Goal: Task Accomplishment & Management: Manage account settings

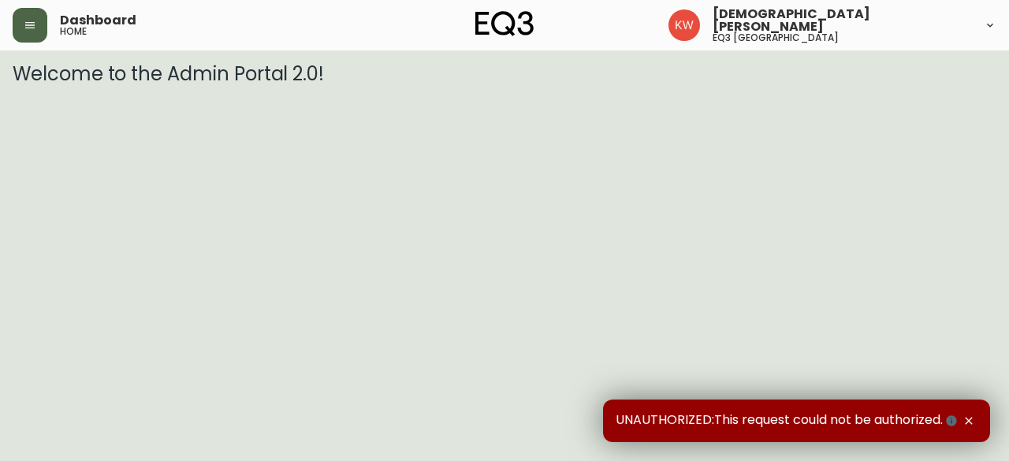
click at [26, 28] on icon "button" at bounding box center [29, 25] width 9 height 6
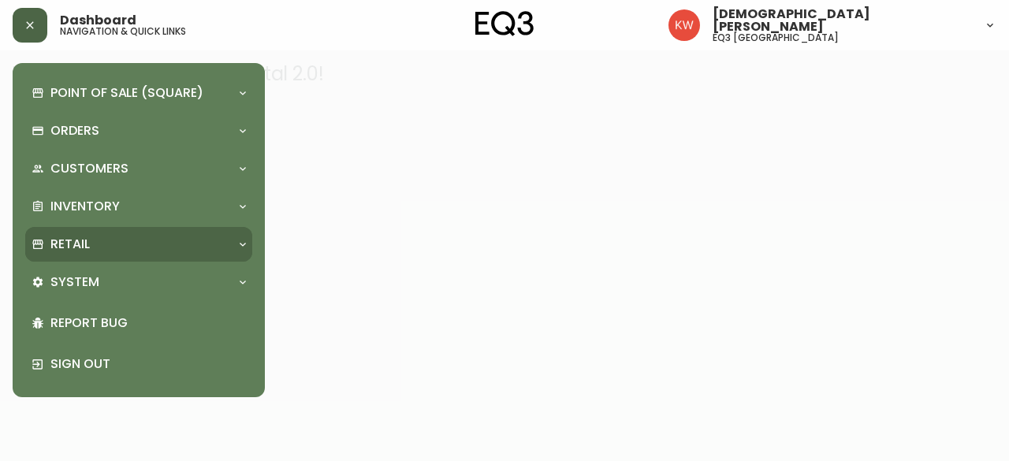
click at [140, 236] on div "Retail" at bounding box center [131, 244] width 199 height 17
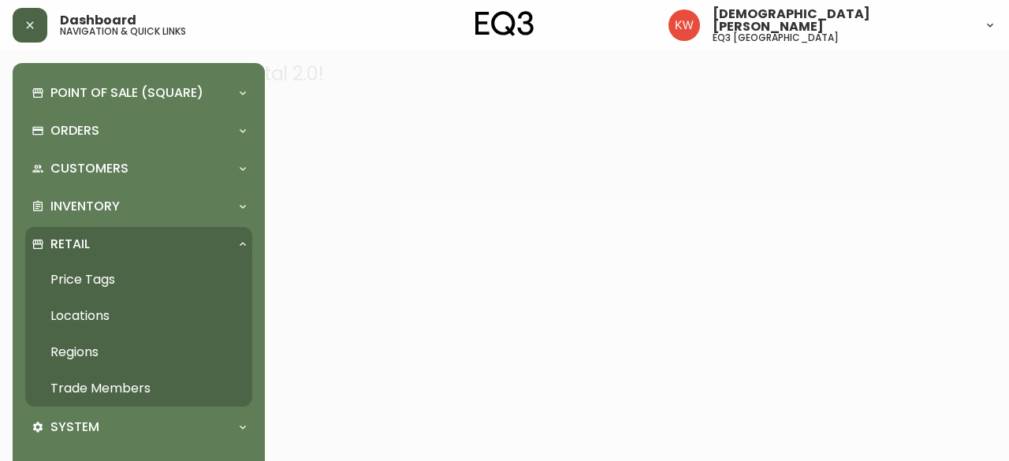
click at [126, 378] on link "Trade Members" at bounding box center [138, 388] width 227 height 36
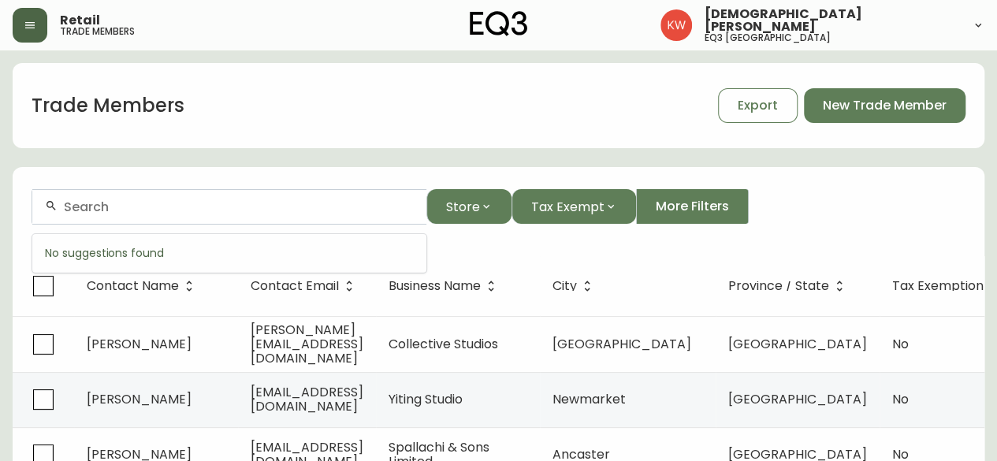
click at [304, 207] on input "text" at bounding box center [239, 206] width 350 height 15
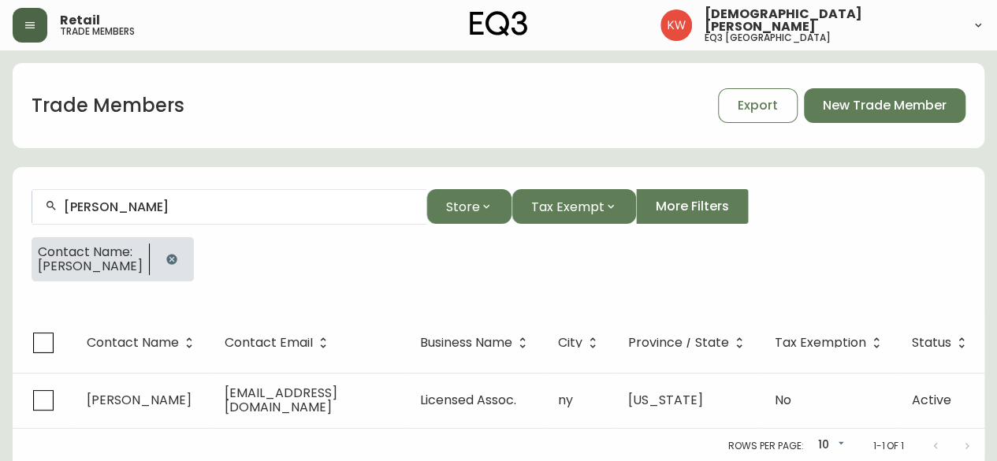
drag, startPoint x: 164, startPoint y: 255, endPoint x: 186, endPoint y: 238, distance: 28.1
click at [186, 238] on div "Contact Name: [PERSON_NAME]" at bounding box center [499, 265] width 934 height 57
click at [166, 254] on icon "button" at bounding box center [171, 259] width 10 height 10
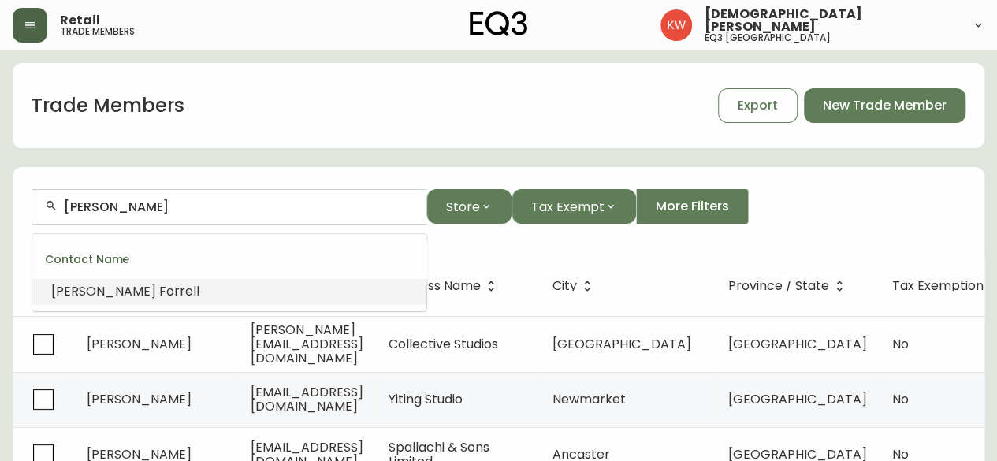
click at [189, 207] on input "[PERSON_NAME]" at bounding box center [239, 206] width 350 height 15
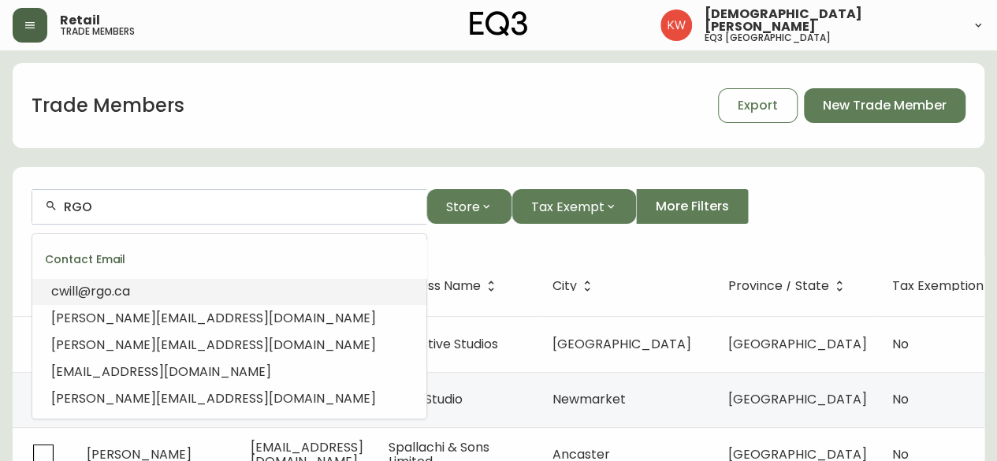
click at [110, 290] on span "rgo" at bounding box center [101, 291] width 21 height 18
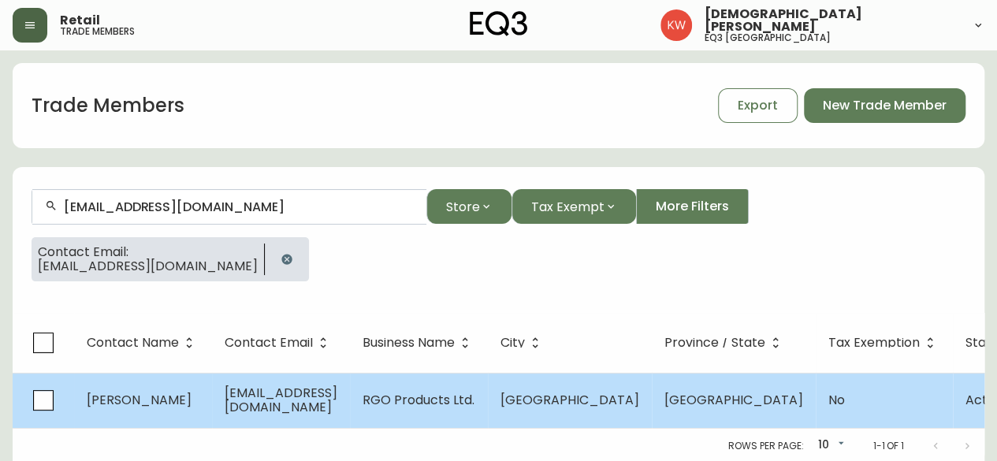
type input "[EMAIL_ADDRESS][DOMAIN_NAME]"
click at [212, 413] on td "[PERSON_NAME]" at bounding box center [143, 400] width 138 height 55
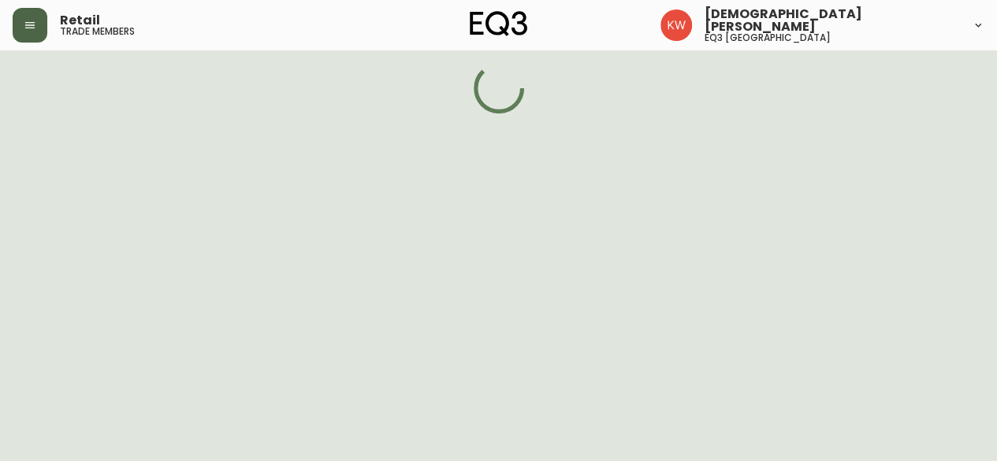
select select "AB"
select select "CA"
select select "CA_EN"
select select "Other"
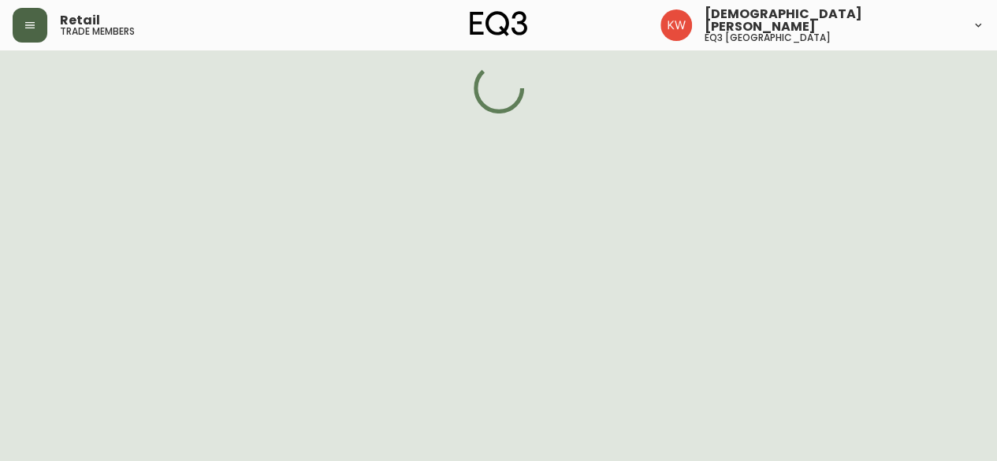
select select "false"
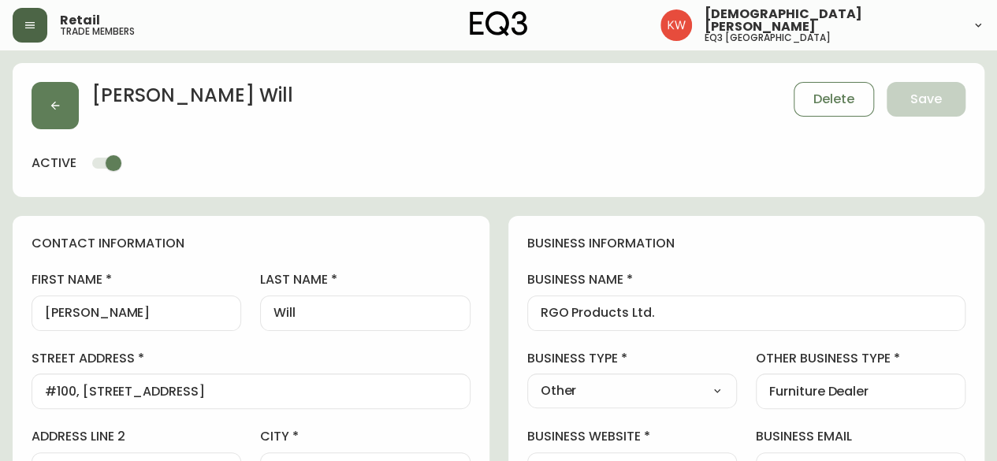
type input "EQ3 [GEOGRAPHIC_DATA]"
select select "cjw10z96m00006gs08l3o91tv"
